Goal: Task Accomplishment & Management: Complete application form

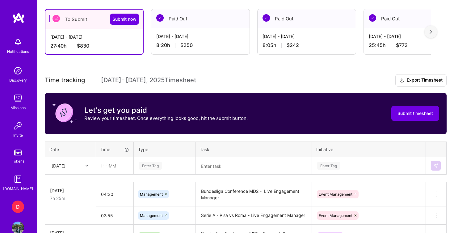
scroll to position [165, 0]
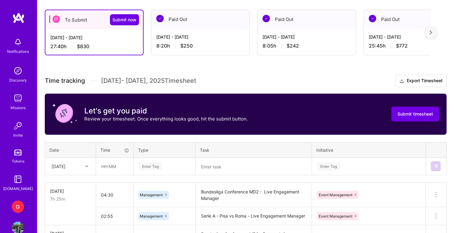
click at [209, 166] on textarea at bounding box center [253, 166] width 115 height 16
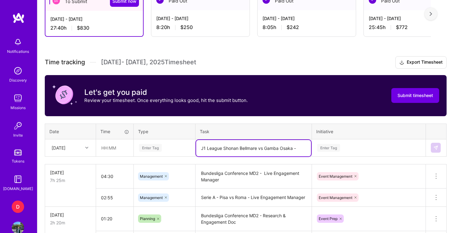
scroll to position [185, 0]
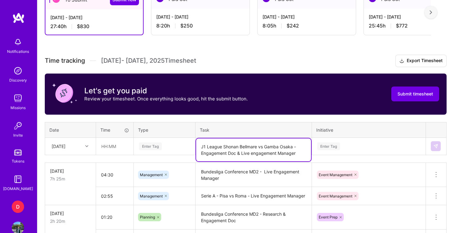
click at [253, 153] on textarea "J1 League Shonan Bellmare vs Gamba Osaka - Engagement Doc & Live engagement Man…" at bounding box center [253, 149] width 115 height 23
type textarea "J1 League Shonan Bellmare vs Gamba Osaka - Engagement Doc & Live Engagement Man…"
click at [330, 150] on div "Enter Tag" at bounding box center [368, 146] width 113 height 16
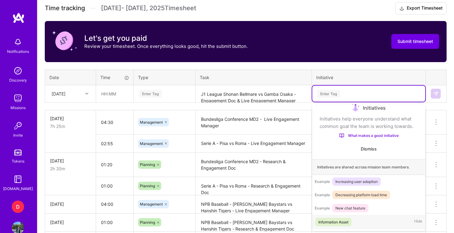
scroll to position [237, 0]
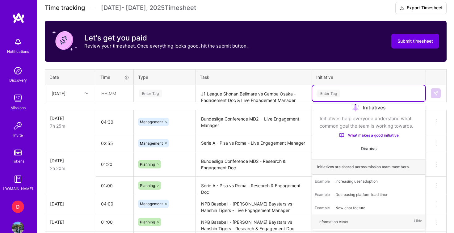
type input "ev"
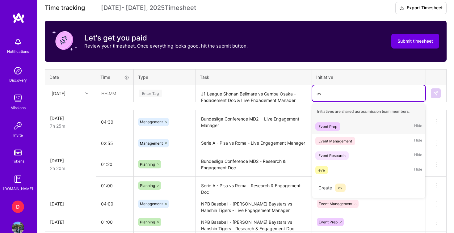
click at [339, 130] on div "Event Prep Hide" at bounding box center [368, 126] width 113 height 15
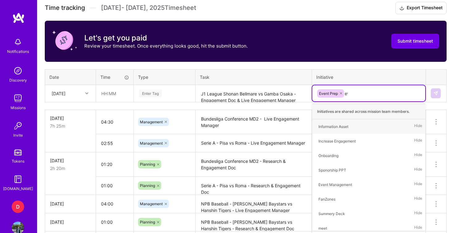
type input "eve"
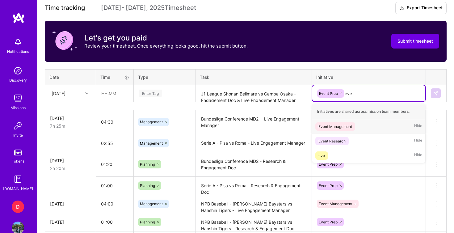
click at [355, 125] on span "Event Management" at bounding box center [335, 126] width 40 height 8
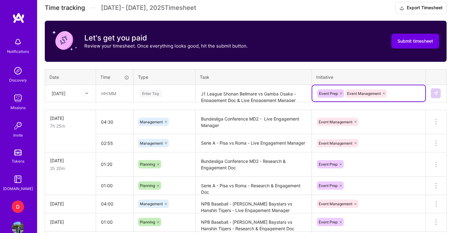
click at [171, 91] on div "Enter Tag" at bounding box center [164, 94] width 52 height 8
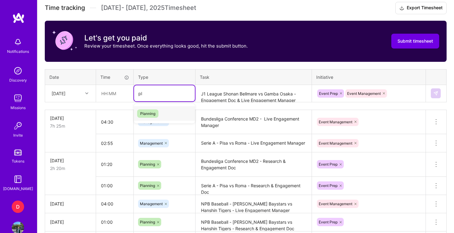
type input "pla"
click at [161, 112] on div "Planning" at bounding box center [164, 113] width 61 height 15
type input "m"
type input "pl"
click at [196, 69] on table "Date Time Type Task Initiative [DATE] option Management, selected. option Plann…" at bounding box center [246, 85] width 402 height 33
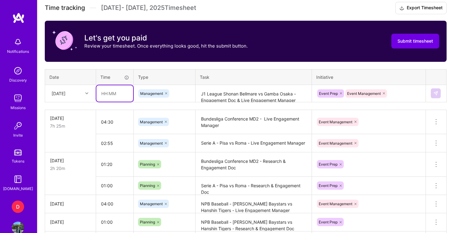
click at [104, 93] on input "text" at bounding box center [114, 93] width 37 height 16
type input "03:10"
click at [434, 92] on img at bounding box center [435, 93] width 5 height 5
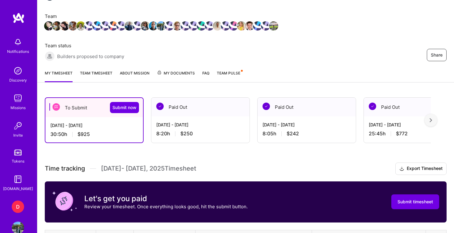
scroll to position [75, 0]
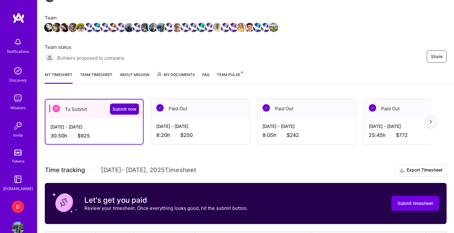
click at [126, 109] on span "Submit now" at bounding box center [124, 109] width 24 height 6
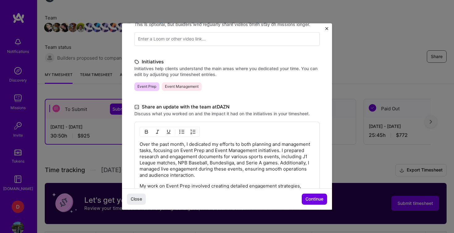
scroll to position [123, 0]
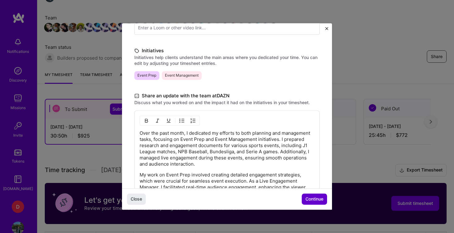
click at [316, 202] on span "Continue" at bounding box center [314, 199] width 18 height 6
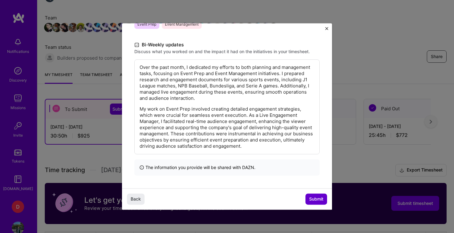
click at [311, 199] on span "Submit" at bounding box center [316, 199] width 14 height 6
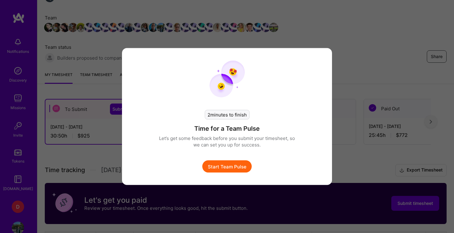
click at [235, 168] on button "Start Team Pulse" at bounding box center [226, 166] width 49 height 12
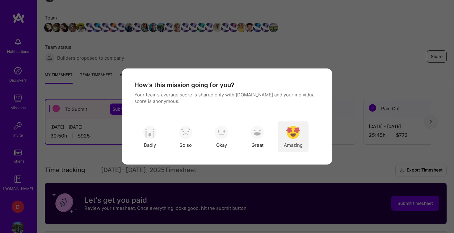
click at [290, 133] on img "modal" at bounding box center [293, 132] width 14 height 14
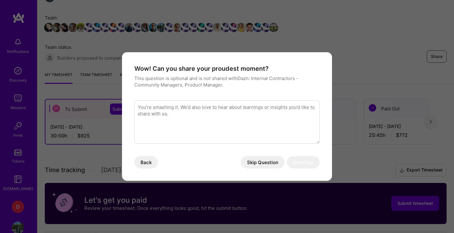
click at [267, 164] on button "Skip Question" at bounding box center [263, 162] width 44 height 12
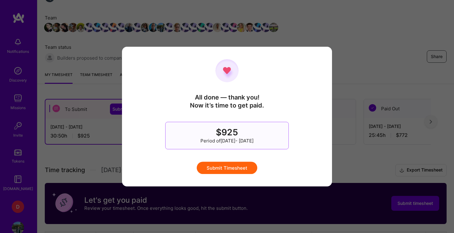
click at [241, 168] on button "Submit Timesheet" at bounding box center [227, 167] width 61 height 12
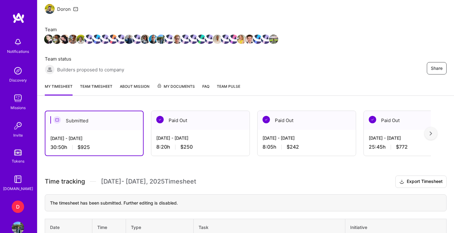
scroll to position [60, 0]
